Goal: Transaction & Acquisition: Obtain resource

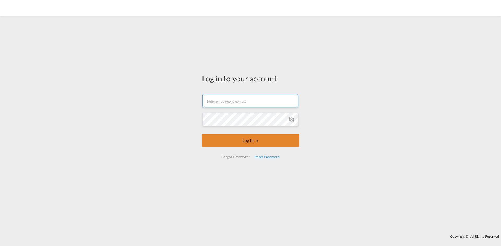
type input "[PERSON_NAME][EMAIL_ADDRESS][DOMAIN_NAME]"
click at [260, 138] on button "Log In" at bounding box center [250, 140] width 97 height 13
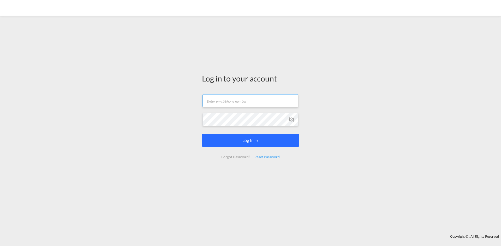
type input "[PERSON_NAME][EMAIL_ADDRESS][DOMAIN_NAME]"
click at [277, 143] on button "Log In" at bounding box center [250, 140] width 97 height 13
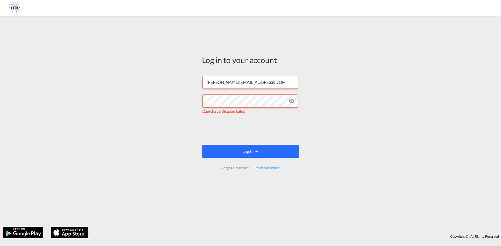
click at [245, 146] on button "Log In" at bounding box center [250, 151] width 97 height 13
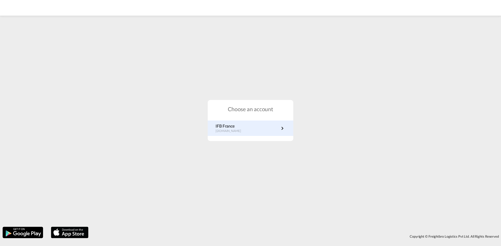
click at [231, 128] on p "IFB France" at bounding box center [230, 126] width 31 height 6
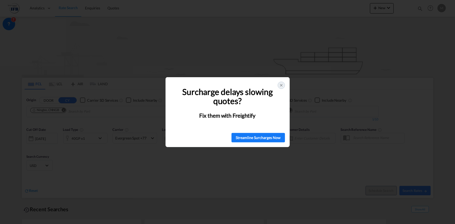
click at [281, 85] on icon at bounding box center [281, 85] width 2 height 2
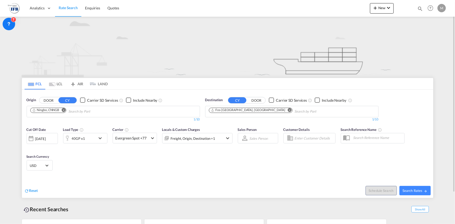
click at [131, 111] on md-chips "Ningbo, CNNGB" at bounding box center [113, 111] width 173 height 11
click at [117, 124] on div "Cut Off Date 13 Aug 2025 13/08/2025 Load Type 40GP x1 Carrier Evergreen Spot +7…" at bounding box center [129, 137] width 211 height 27
click at [108, 112] on body "Analytics Reports Rate Search Enquiries Quotes Analytics Reports" at bounding box center [227, 112] width 455 height 224
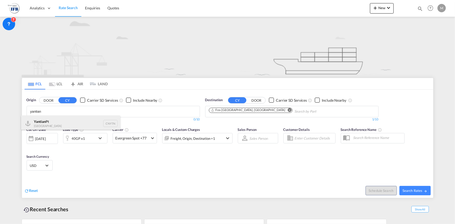
type input "yantian"
click at [55, 127] on div "Yantian Pt China CNYTN" at bounding box center [70, 124] width 99 height 16
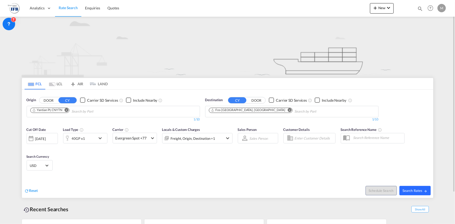
click at [418, 190] on span "Search Rates" at bounding box center [415, 191] width 25 height 4
type input "CNYTN to FRFOS / 13 Aug 2025"
